Goal: Find specific page/section: Find specific page/section

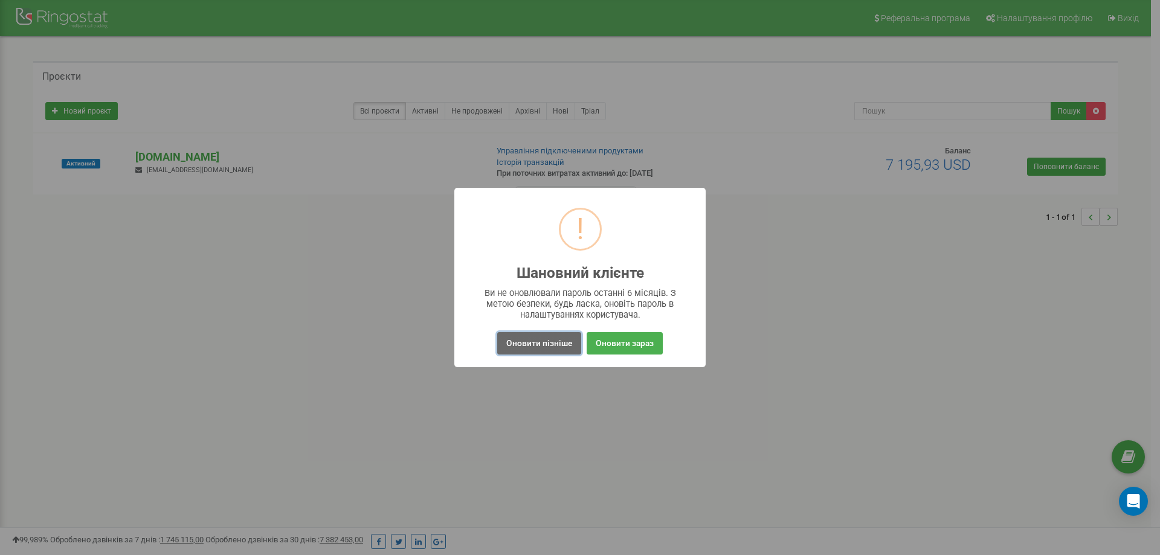
click at [566, 339] on button "Оновити пізніше" at bounding box center [539, 343] width 84 height 22
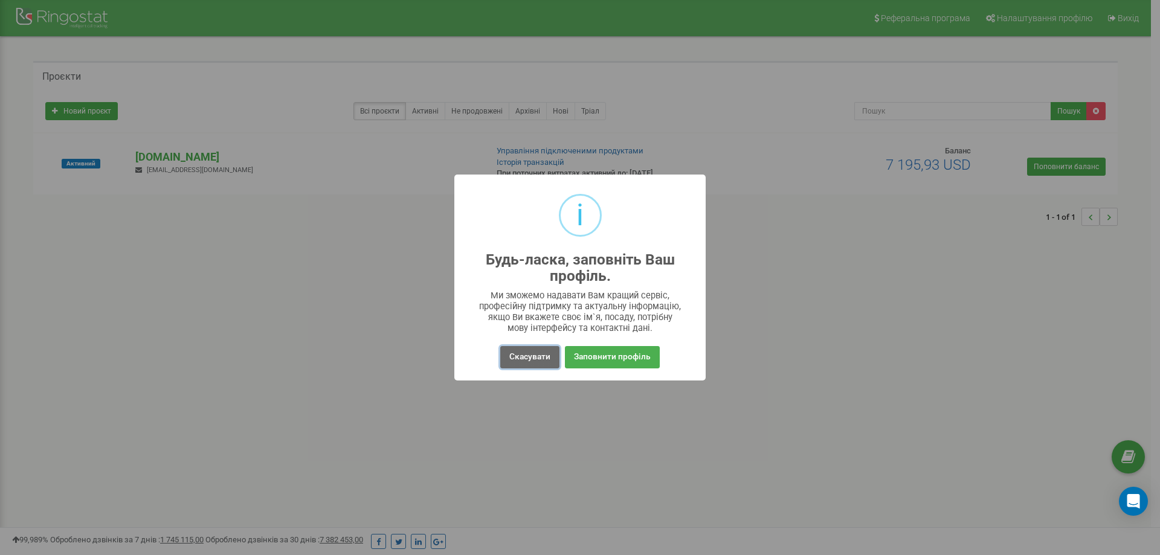
click at [535, 353] on button "Скасувати" at bounding box center [529, 357] width 59 height 22
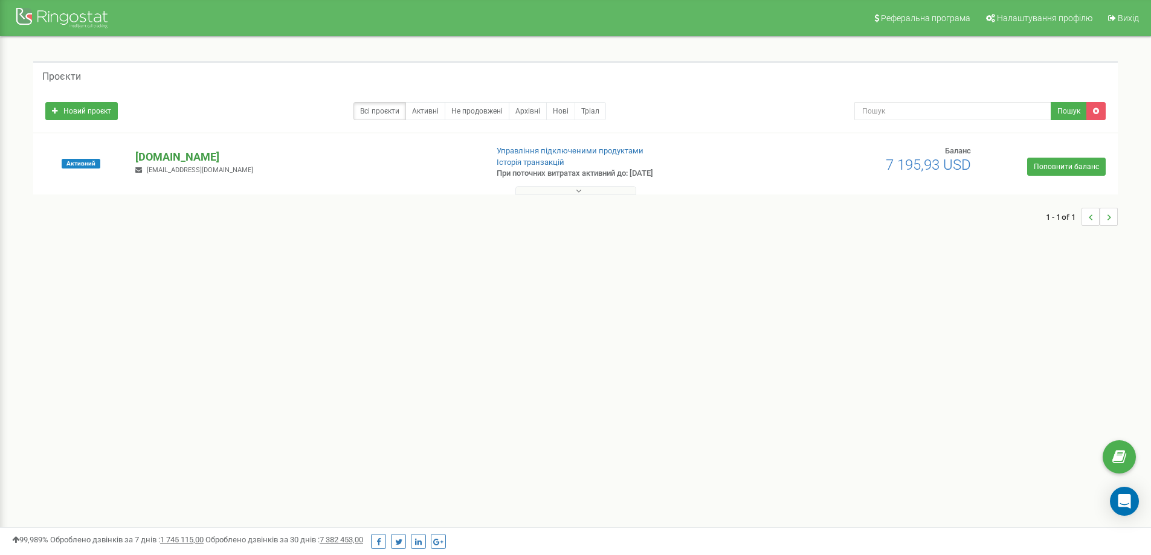
click at [166, 154] on p "[DOMAIN_NAME]" at bounding box center [305, 157] width 341 height 16
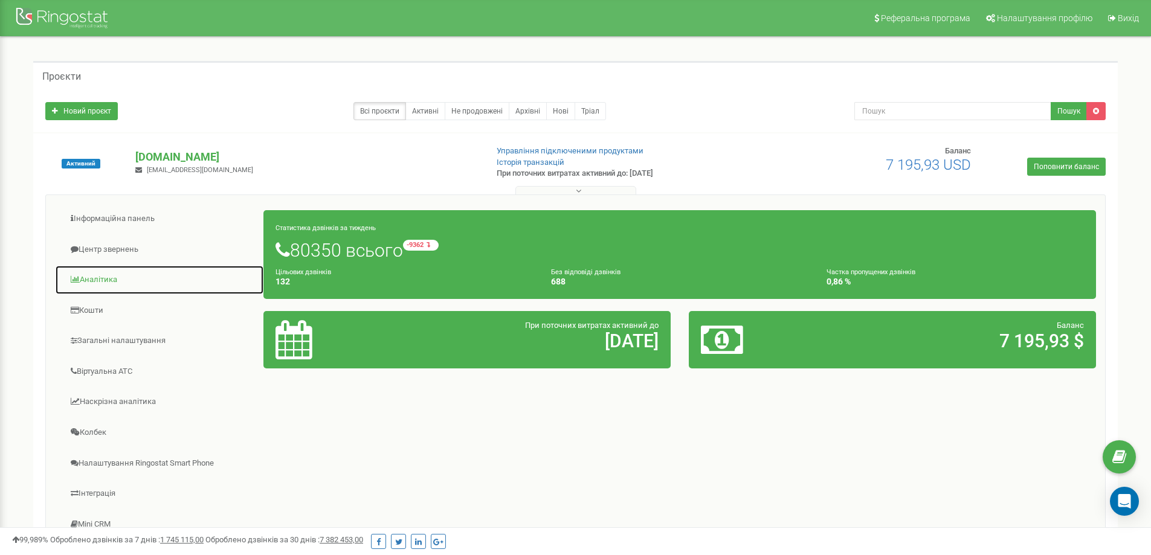
click at [115, 291] on link "Аналiтика" at bounding box center [159, 280] width 209 height 30
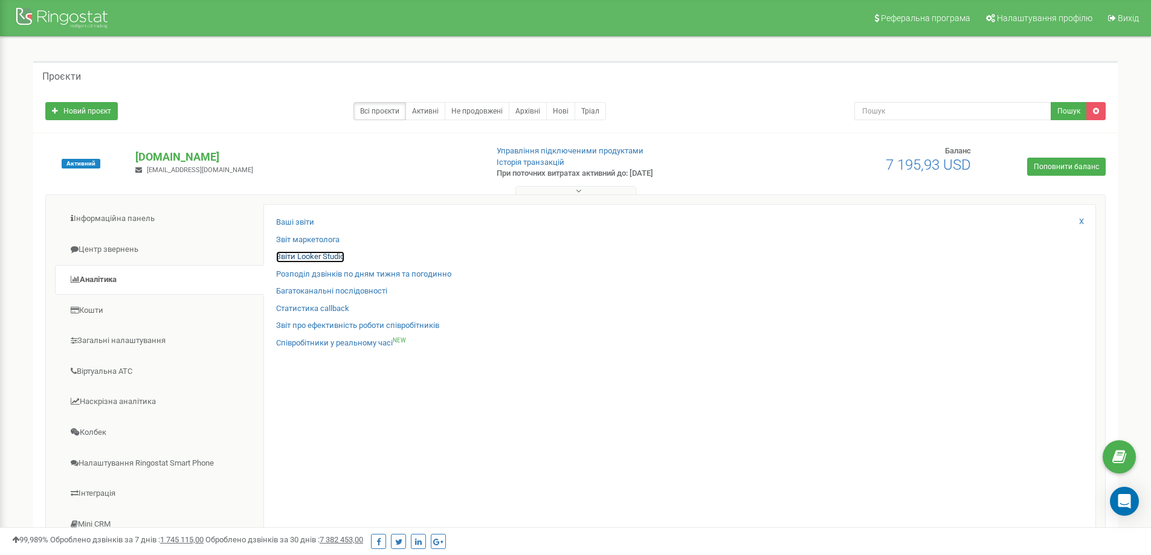
click at [323, 256] on link "Звіти Looker Studio" at bounding box center [310, 256] width 68 height 11
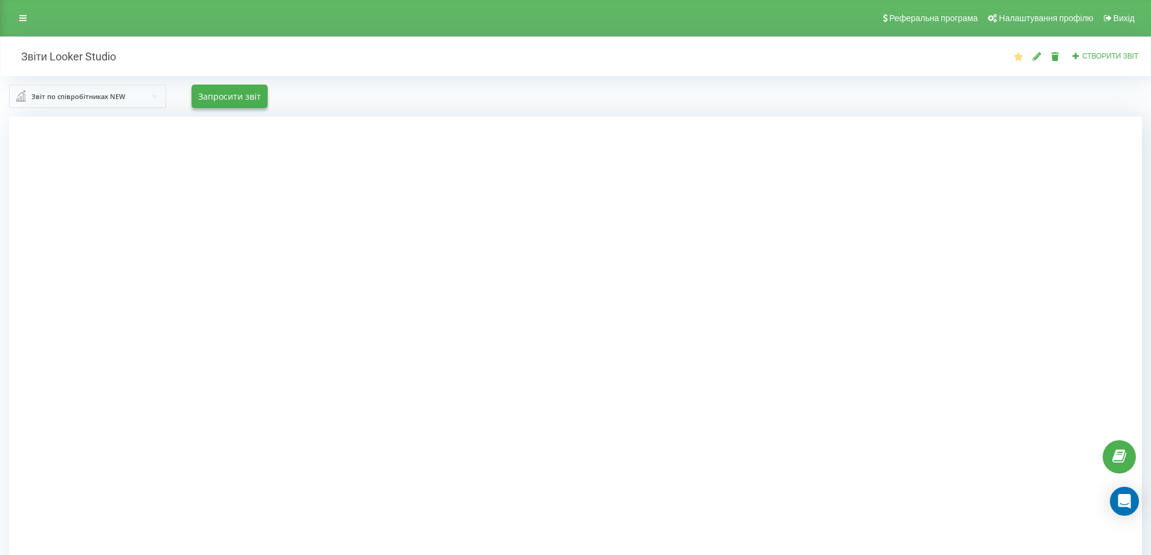
click at [127, 100] on input "text" at bounding box center [88, 96] width 156 height 22
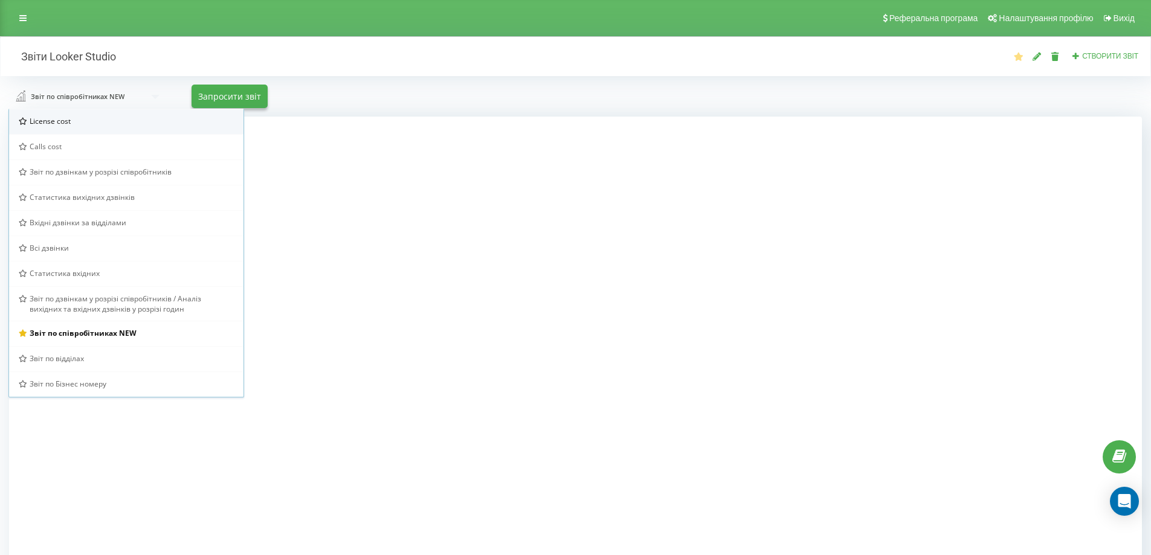
click at [109, 132] on div "License cost" at bounding box center [126, 121] width 235 height 25
